Goal: Navigation & Orientation: Find specific page/section

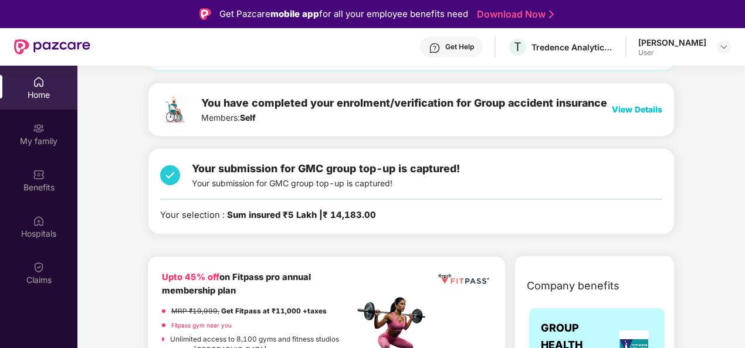
scroll to position [121, 0]
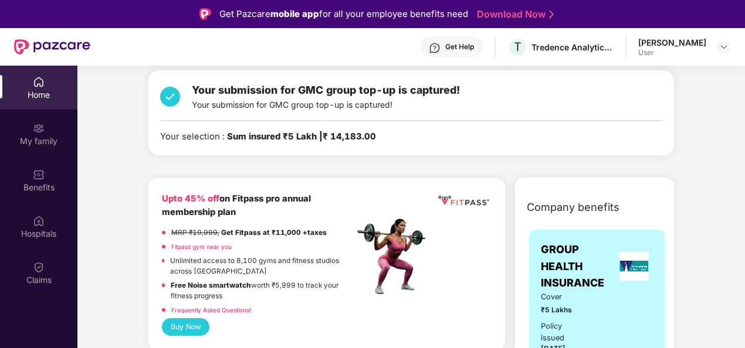
scroll to position [201, 0]
